Goal: Check status: Check status

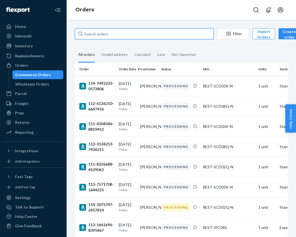
click at [100, 34] on input "text" at bounding box center [144, 33] width 139 height 11
paste input "PD4531751"
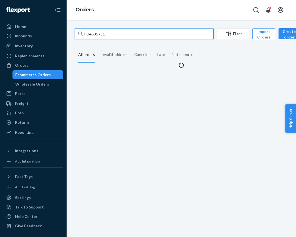
type input "PD4531751"
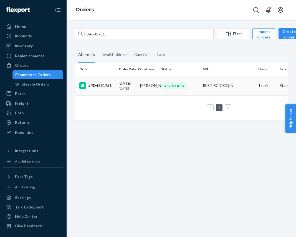
click at [116, 86] on td "#PD4531751" at bounding box center [96, 85] width 42 height 19
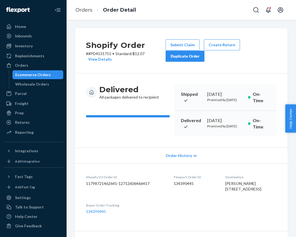
scroll to position [177, 0]
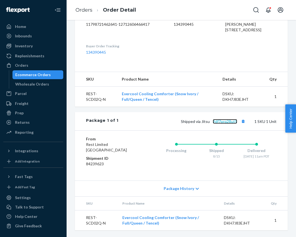
click at [222, 120] on link "9df7prq28ut9" at bounding box center [225, 121] width 24 height 5
click at [57, 76] on div "Ecommerce Orders" at bounding box center [38, 75] width 50 height 8
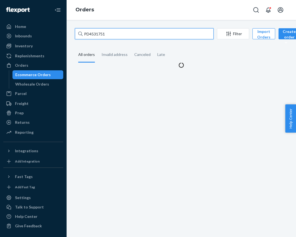
click at [113, 34] on input "PD4531751" at bounding box center [144, 33] width 139 height 11
paste input "1295626"
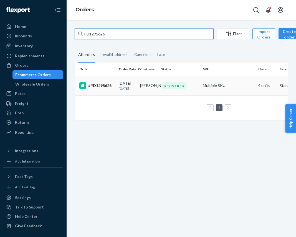
type input "PD1295626"
click at [107, 87] on div "#PD1295626" at bounding box center [96, 85] width 35 height 7
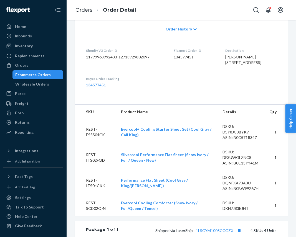
scroll to position [175, 0]
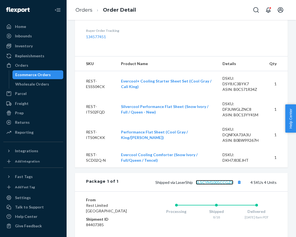
click at [220, 185] on link "1LSCYM1005CCGZX" at bounding box center [214, 182] width 37 height 5
click at [39, 77] on div "Ecommerce Orders" at bounding box center [32, 75] width 35 height 6
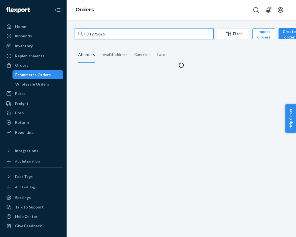
click at [102, 35] on input "PD1295626" at bounding box center [144, 33] width 139 height 11
paste input "3314383"
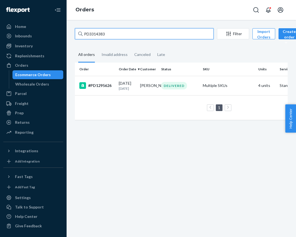
type input "PD3314383"
click at [141, 89] on td "[PERSON_NAME]" at bounding box center [148, 85] width 21 height 19
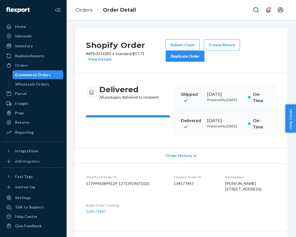
click at [1, 71] on div "Home Inbounds Shipping Plans Problems Inventory Products Replenishments Orders …" at bounding box center [33, 118] width 67 height 237
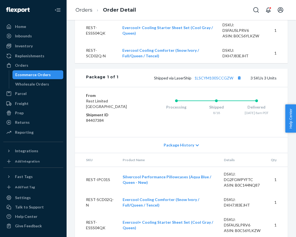
scroll to position [255, 0]
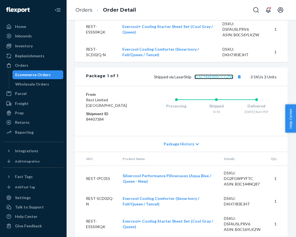
click at [213, 79] on link "1LSCYM1005CCGZW" at bounding box center [213, 77] width 39 height 5
drag, startPoint x: 32, startPoint y: 74, endPoint x: 6, endPoint y: 78, distance: 26.1
click at [32, 74] on div "Ecommerce Orders" at bounding box center [32, 75] width 35 height 6
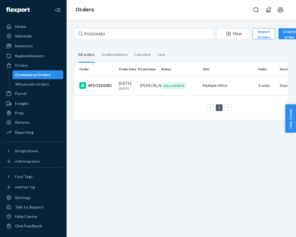
click at [151, 39] on div "PD3314383 Filter Import Orders Create order Ecommerce order Removal order" at bounding box center [181, 34] width 213 height 12
click at [141, 39] on input "PD3314383" at bounding box center [144, 33] width 139 height 11
click at [138, 37] on input "PD3314383" at bounding box center [144, 33] width 139 height 11
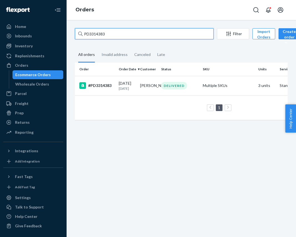
paste input "#PD4531751"
type input "#PD4531751"
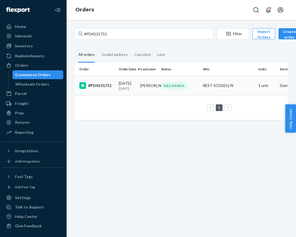
click at [141, 95] on td "[PERSON_NAME]" at bounding box center [148, 85] width 21 height 19
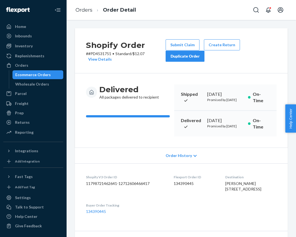
scroll to position [177, 0]
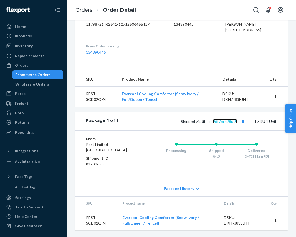
click at [226, 123] on link "9df7prq28ut9" at bounding box center [225, 121] width 24 height 5
